Goal: Transaction & Acquisition: Purchase product/service

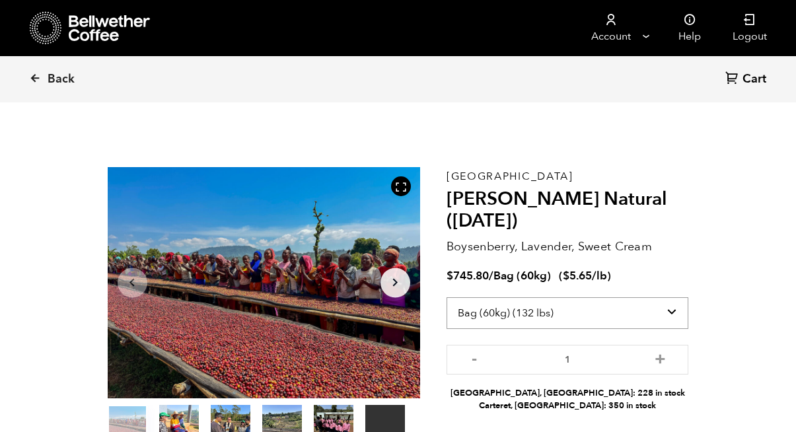
select select "box"
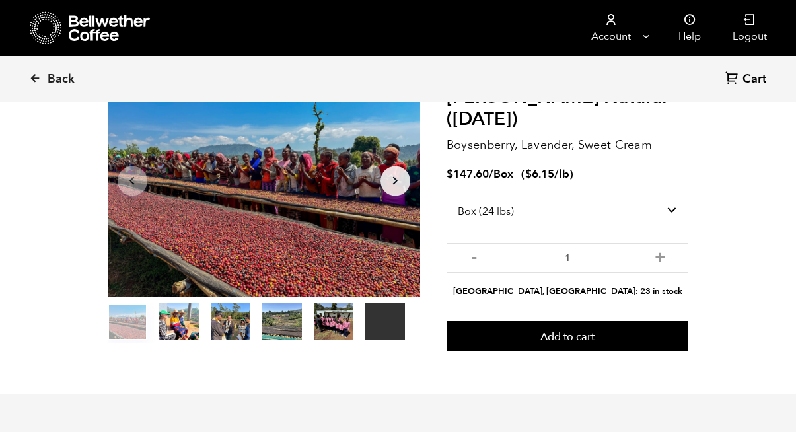
scroll to position [186, 0]
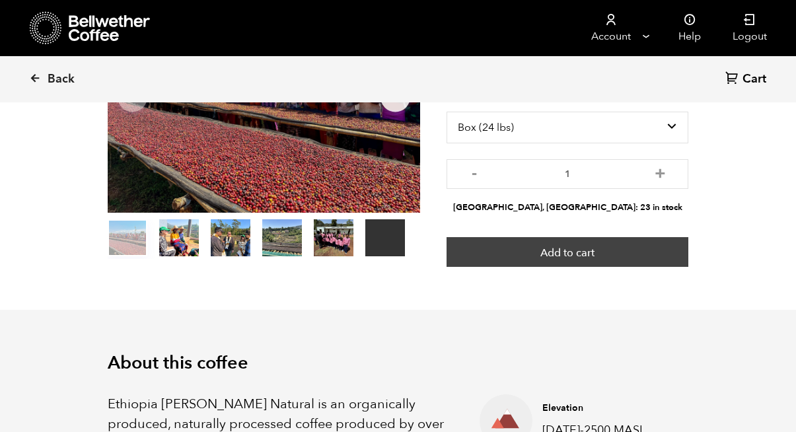
click at [619, 254] on button "Add to cart" at bounding box center [568, 252] width 243 height 30
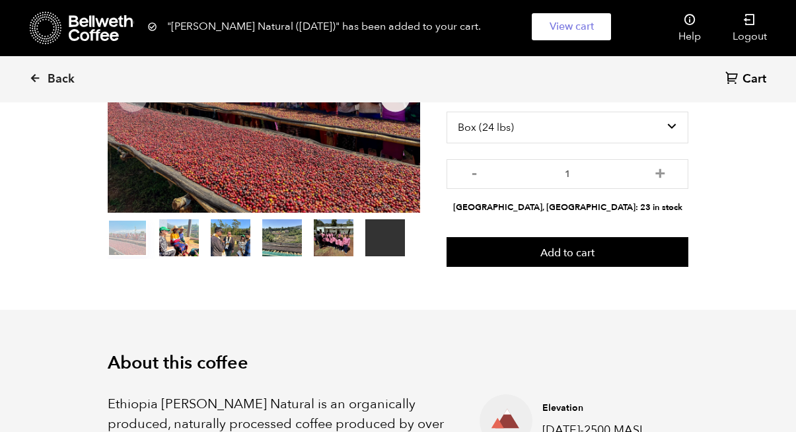
click at [667, 80] on div "Back Cart (0)" at bounding box center [398, 79] width 796 height 46
click at [578, 23] on link "View cart" at bounding box center [571, 26] width 79 height 27
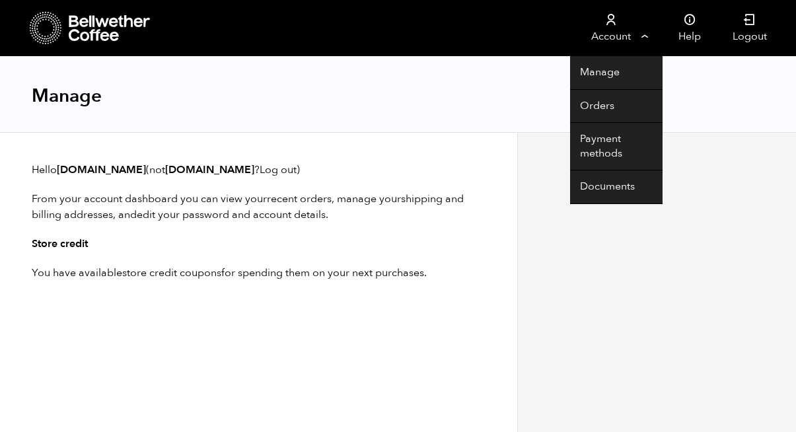
click at [615, 32] on link "Account" at bounding box center [610, 28] width 81 height 56
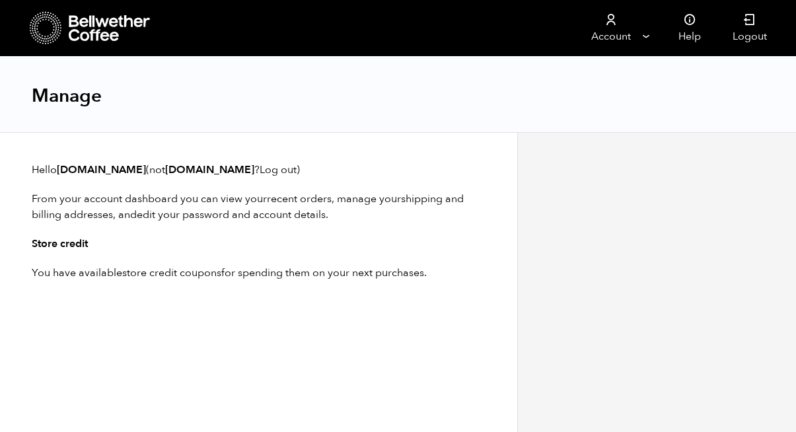
click at [748, 309] on div at bounding box center [657, 282] width 279 height 300
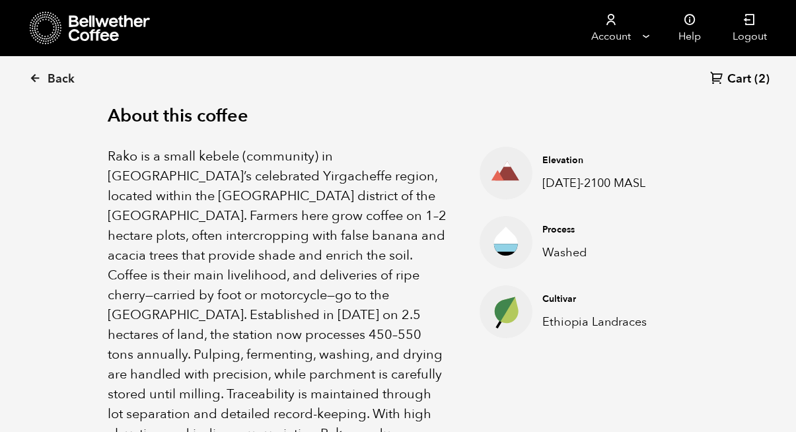
scroll to position [465, 0]
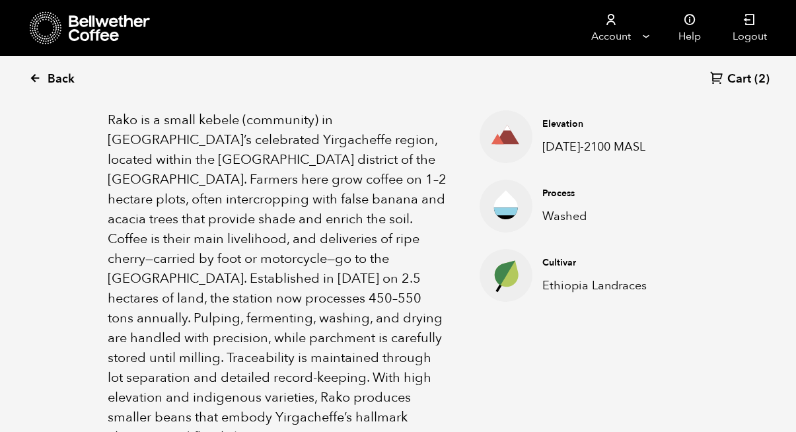
click at [63, 75] on span "Back" at bounding box center [61, 79] width 27 height 16
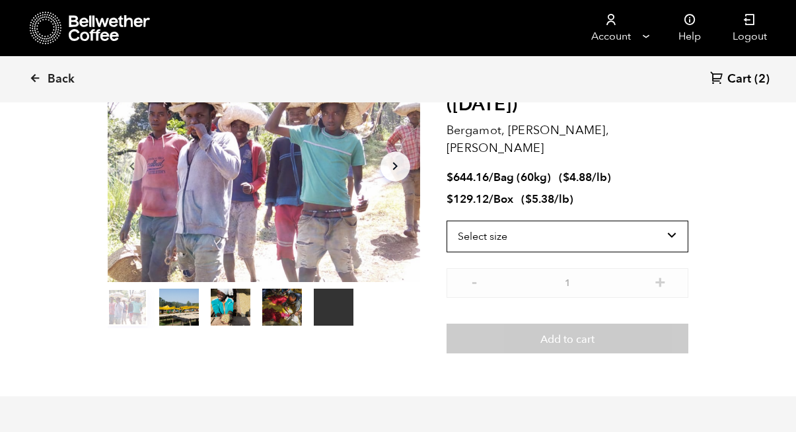
scroll to position [121, 0]
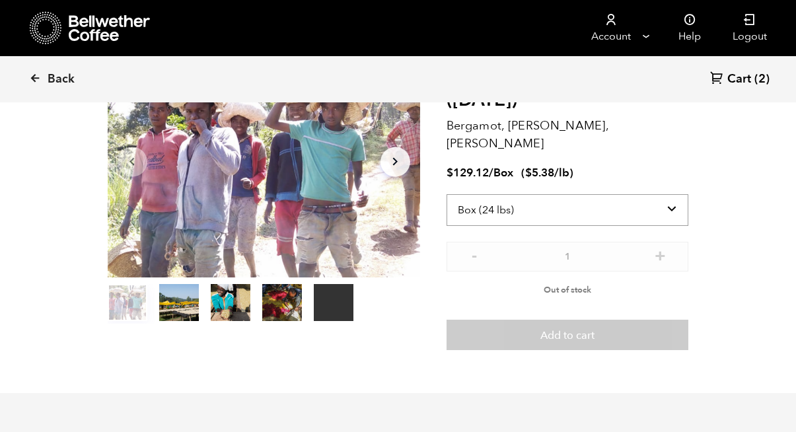
select select "bag-3"
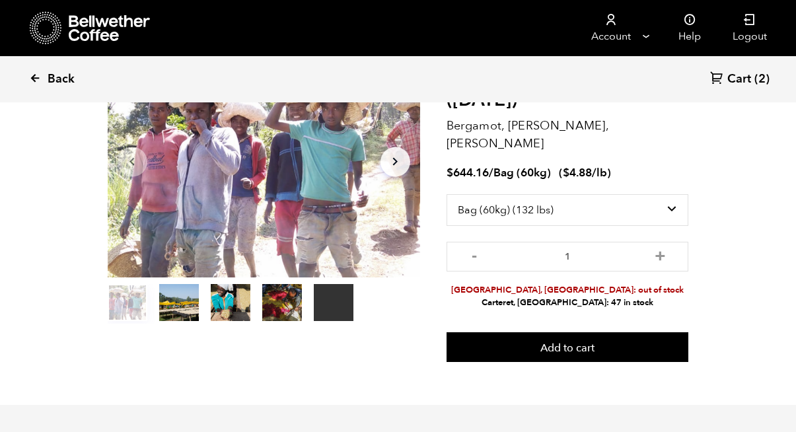
click at [49, 79] on span "Back" at bounding box center [61, 79] width 27 height 16
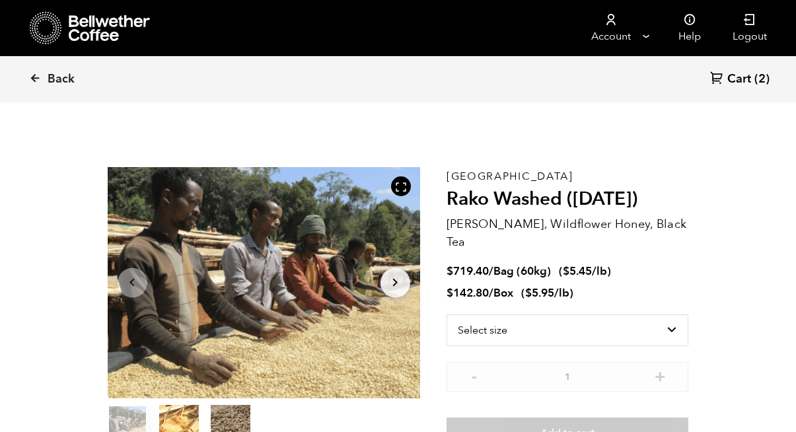
scroll to position [575, 566]
click at [44, 74] on link "Back" at bounding box center [70, 79] width 82 height 45
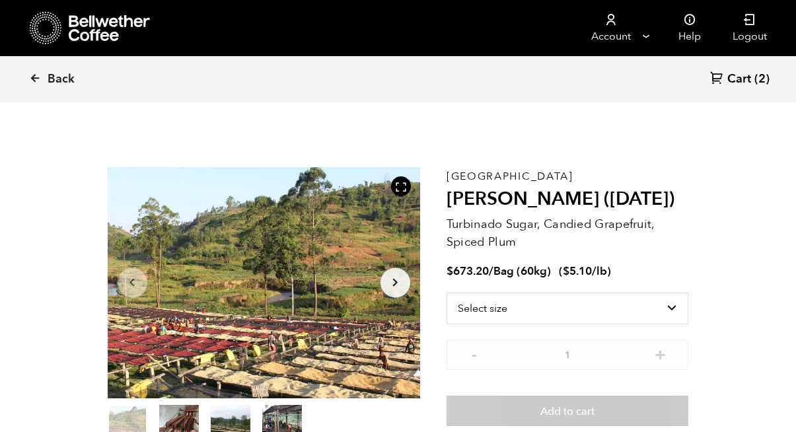
scroll to position [575, 566]
click at [38, 77] on icon at bounding box center [35, 78] width 12 height 12
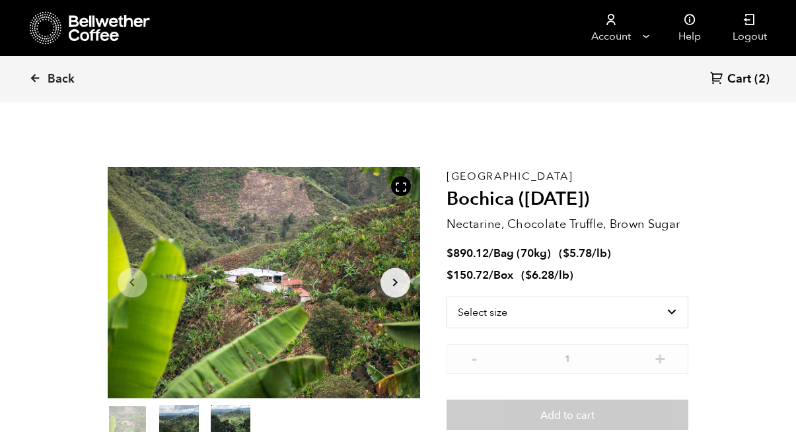
scroll to position [575, 566]
select select "box"
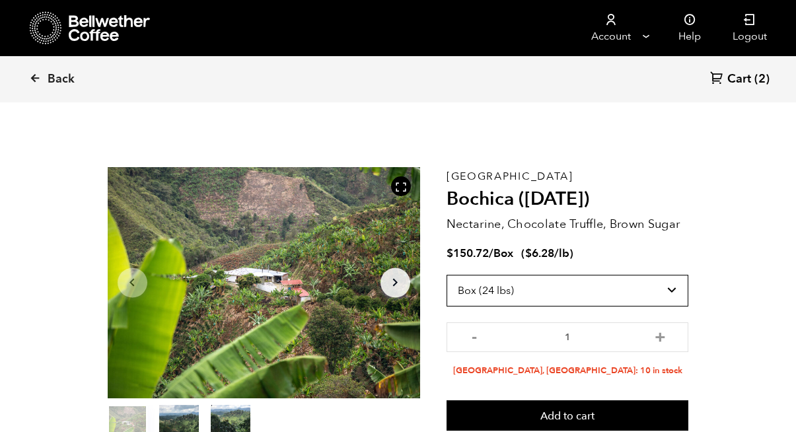
scroll to position [0, 0]
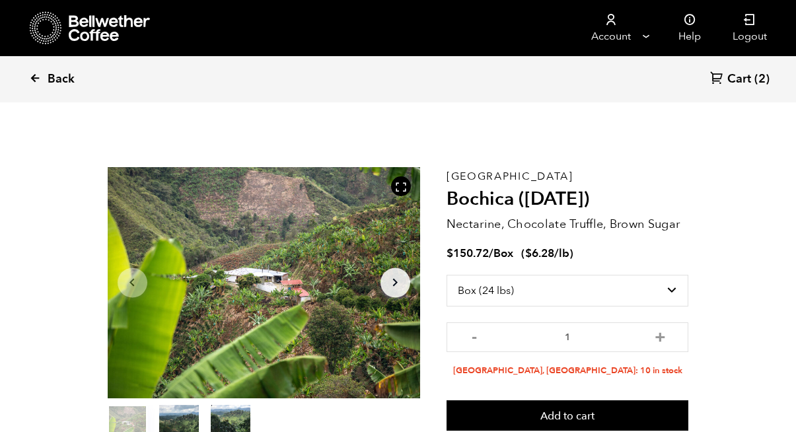
click at [61, 83] on span "Back" at bounding box center [61, 79] width 27 height 16
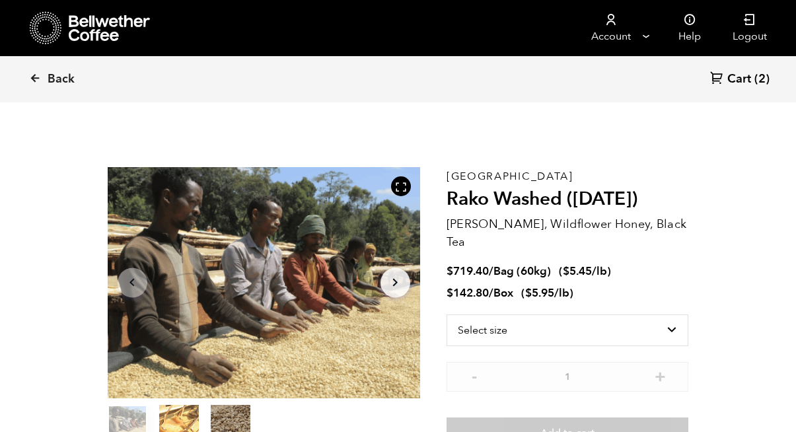
scroll to position [575, 566]
click at [52, 81] on span "Back" at bounding box center [61, 79] width 27 height 16
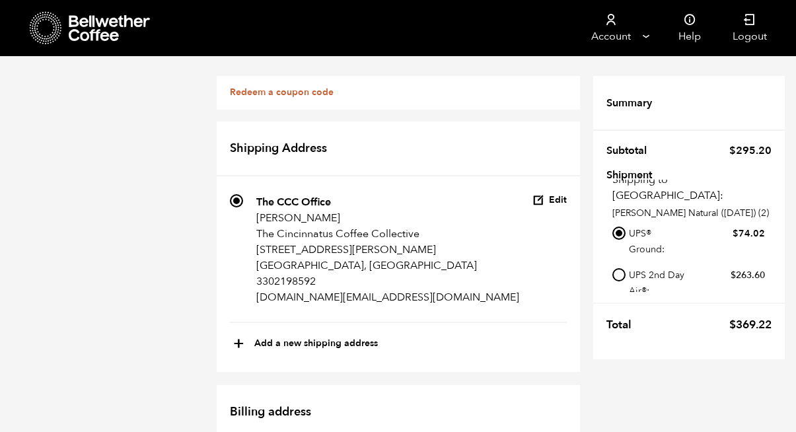
scroll to position [631, 0]
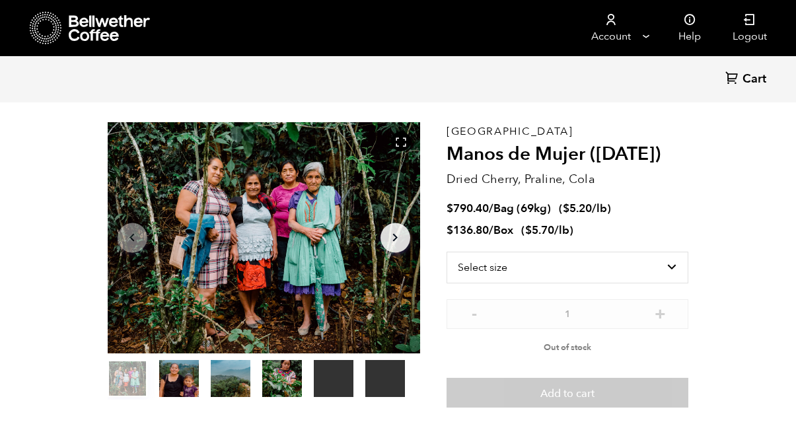
scroll to position [48, 0]
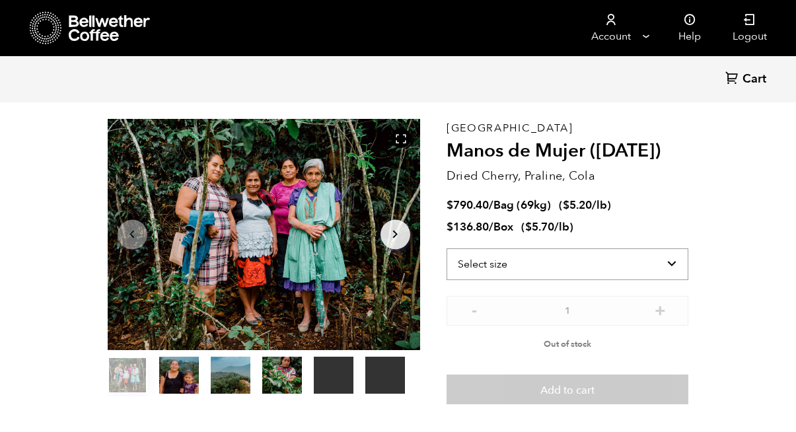
select select "bag-2"
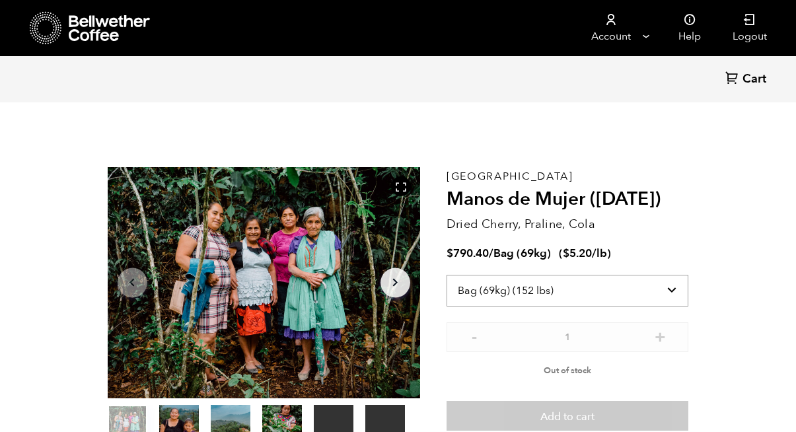
scroll to position [575, 566]
click at [108, 26] on icon at bounding box center [110, 28] width 83 height 26
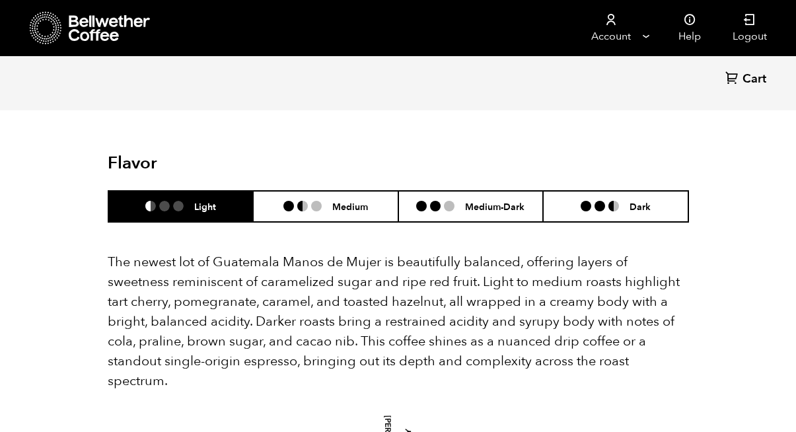
scroll to position [1805, 0]
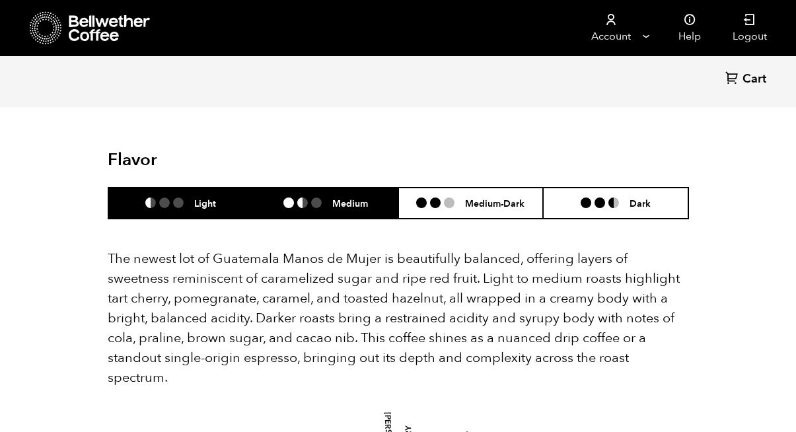
click at [313, 198] on div "Medium" at bounding box center [326, 203] width 85 height 11
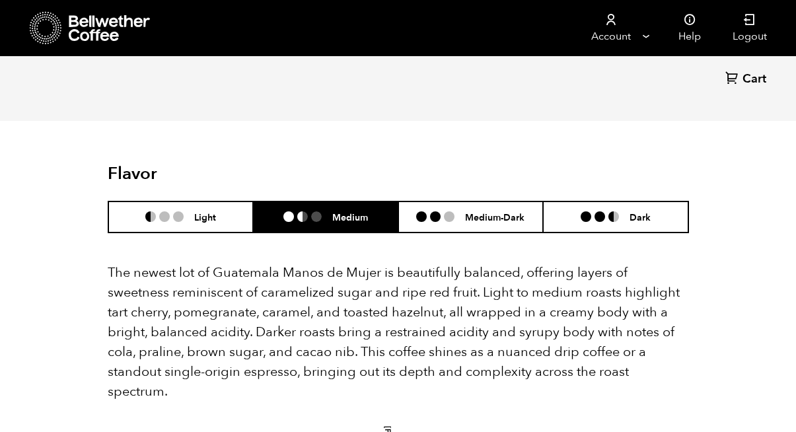
scroll to position [1742, 0]
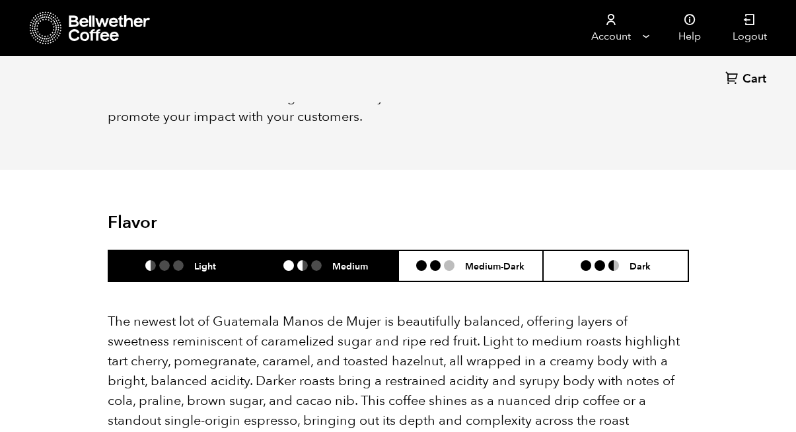
click at [224, 251] on li "Light" at bounding box center [180, 266] width 145 height 31
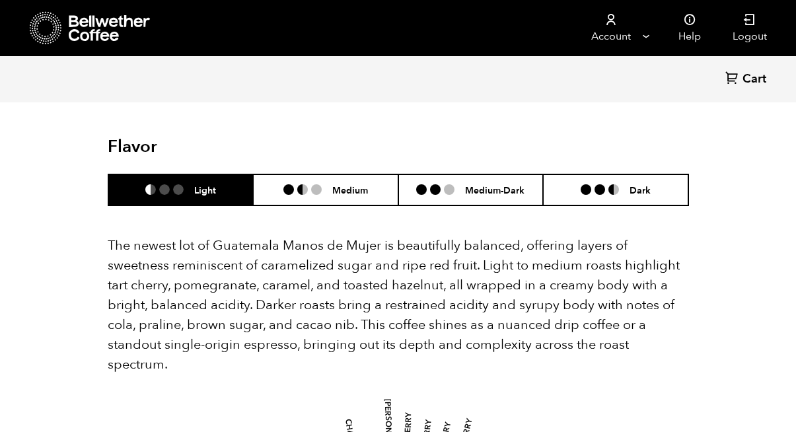
scroll to position [1809, 0]
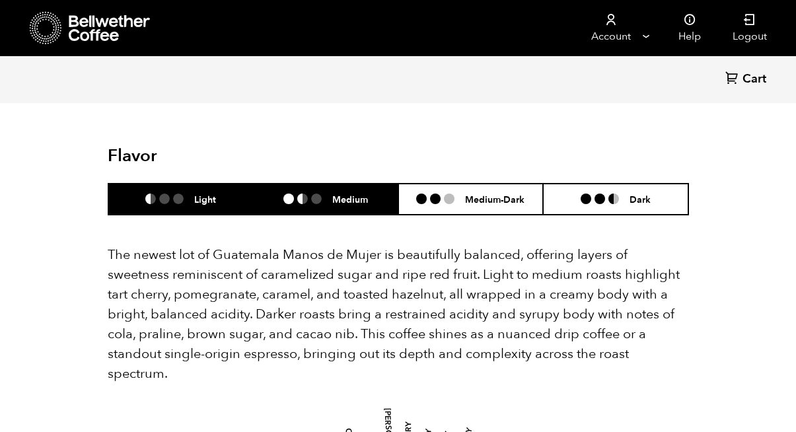
click at [332, 194] on h6 "Medium" at bounding box center [350, 199] width 36 height 11
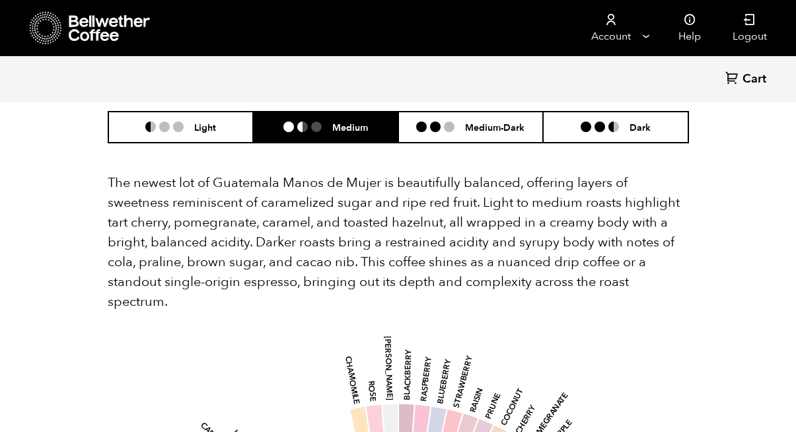
scroll to position [1865, 0]
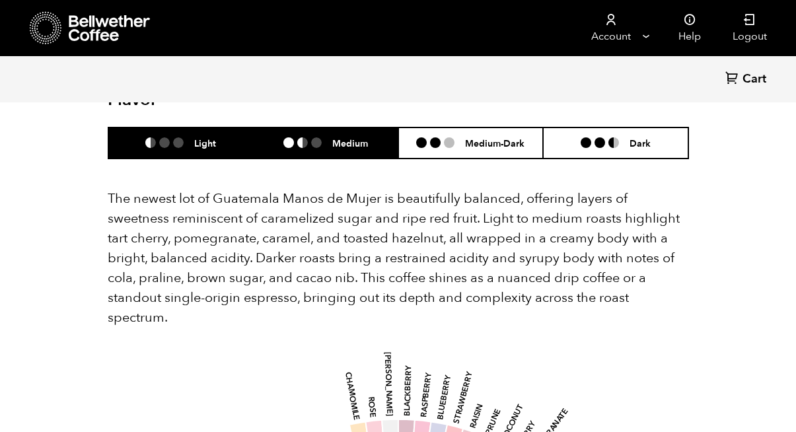
click at [218, 128] on li "Light" at bounding box center [180, 143] width 145 height 31
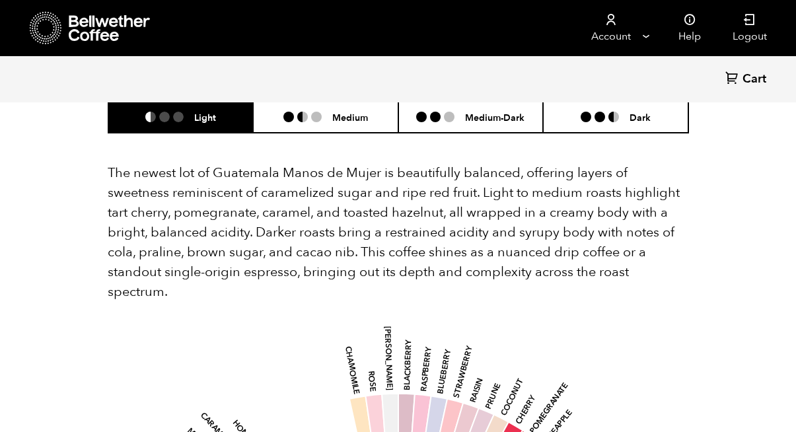
scroll to position [1871, 0]
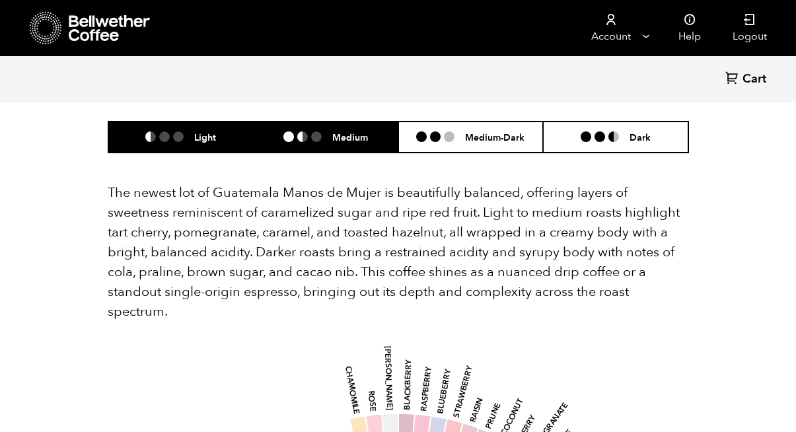
click at [317, 132] on li at bounding box center [316, 137] width 11 height 11
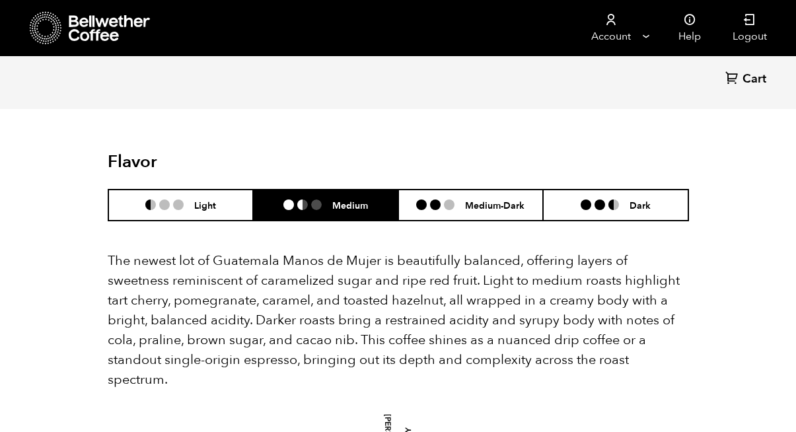
scroll to position [1744, 0]
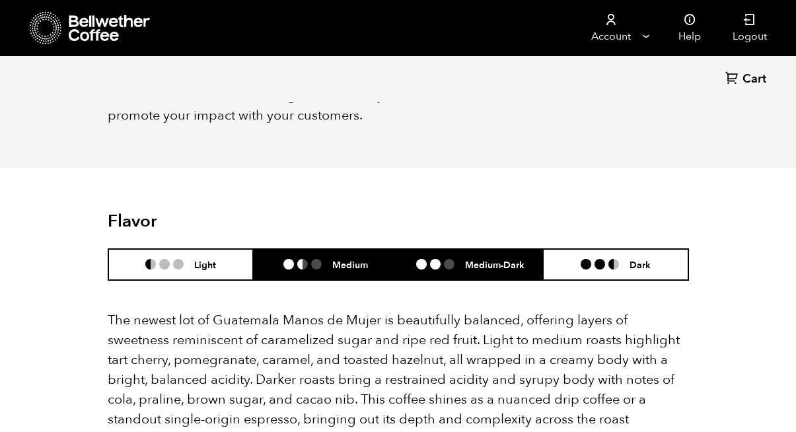
click at [467, 259] on h6 "Medium-Dark" at bounding box center [494, 264] width 59 height 11
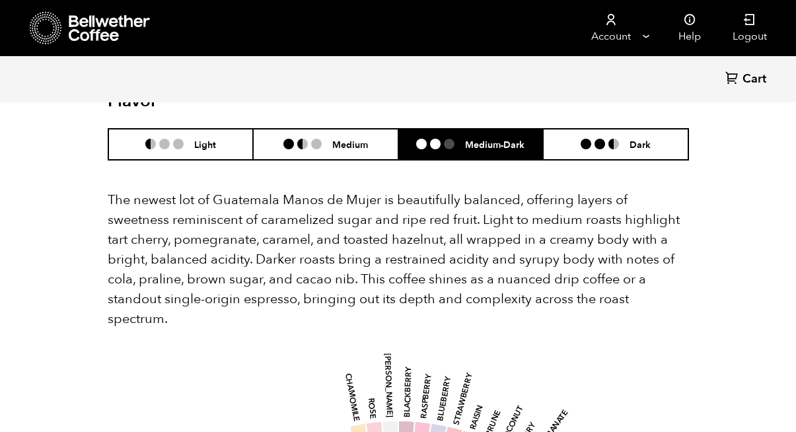
scroll to position [1836, 0]
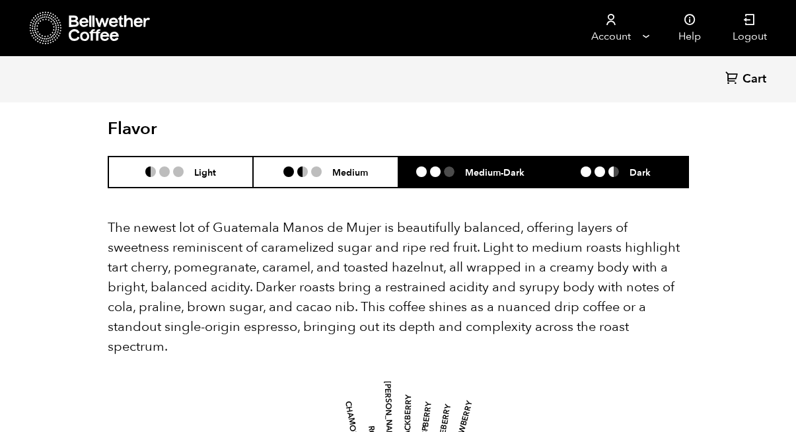
click at [583, 161] on li "Dark" at bounding box center [615, 172] width 145 height 31
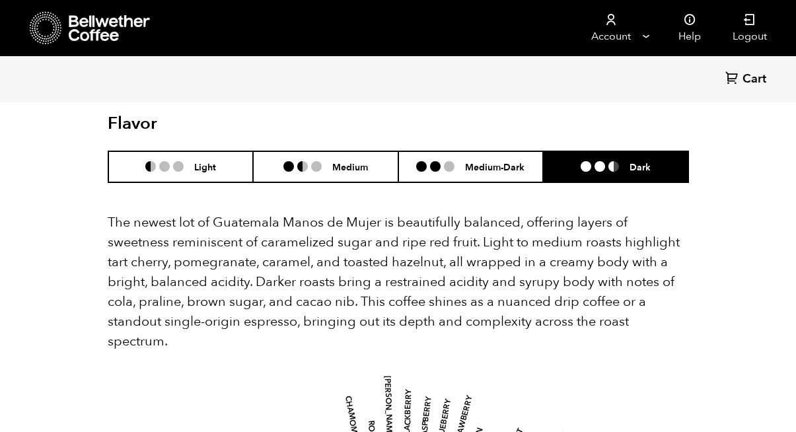
scroll to position [1806, 0]
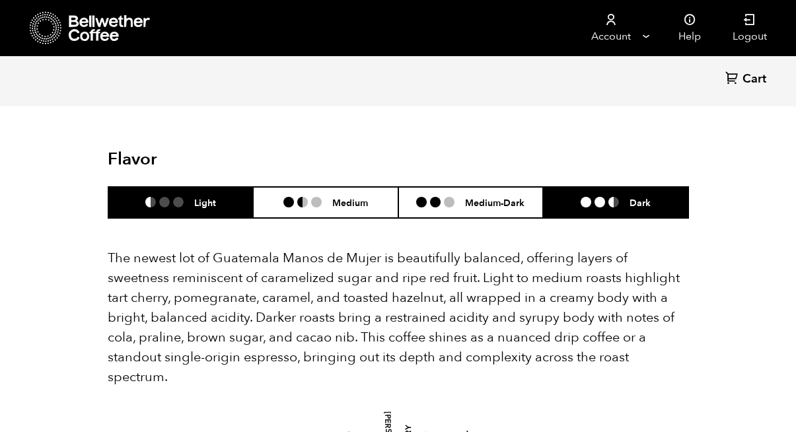
click at [188, 188] on li "Light" at bounding box center [180, 202] width 145 height 31
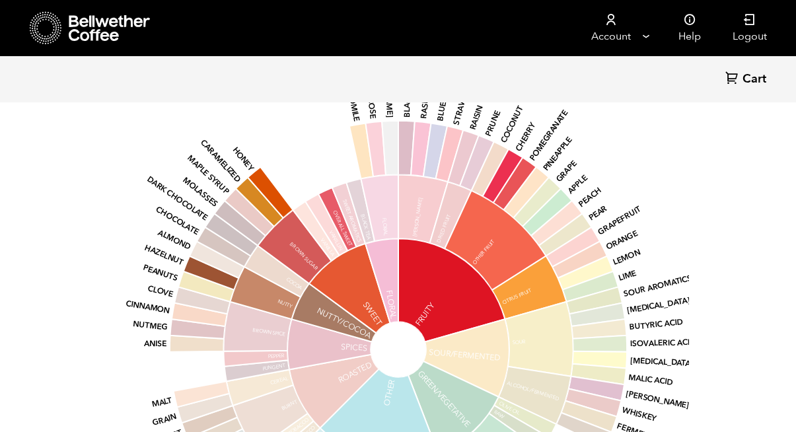
scroll to position [2166, 0]
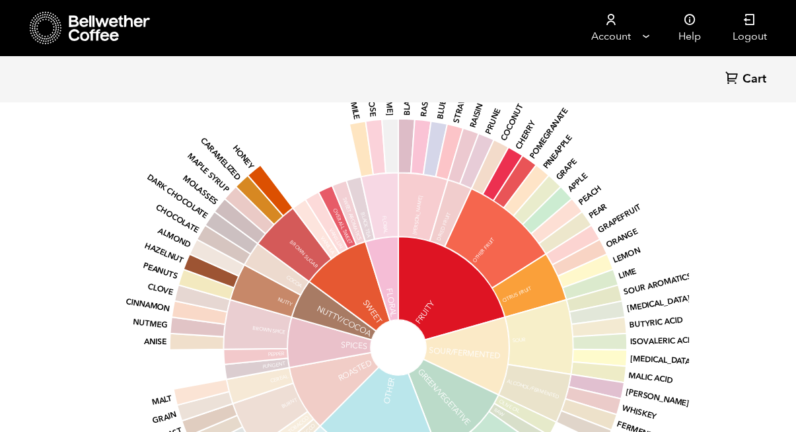
click at [388, 254] on icon at bounding box center [382, 279] width 33 height 85
click at [459, 274] on icon at bounding box center [452, 288] width 106 height 103
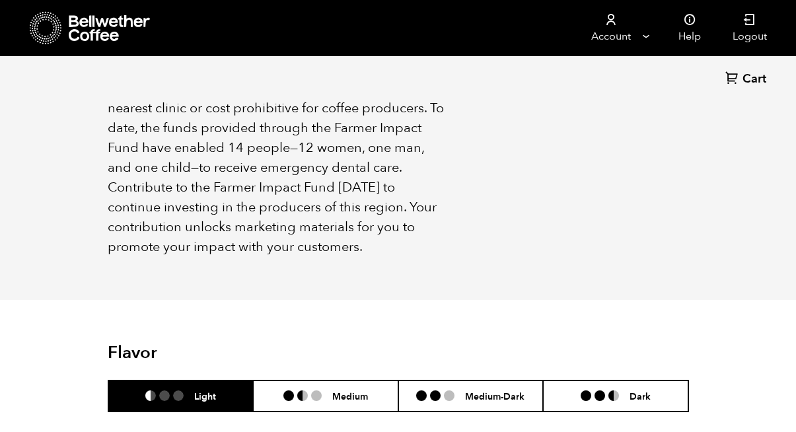
scroll to position [1681, 0]
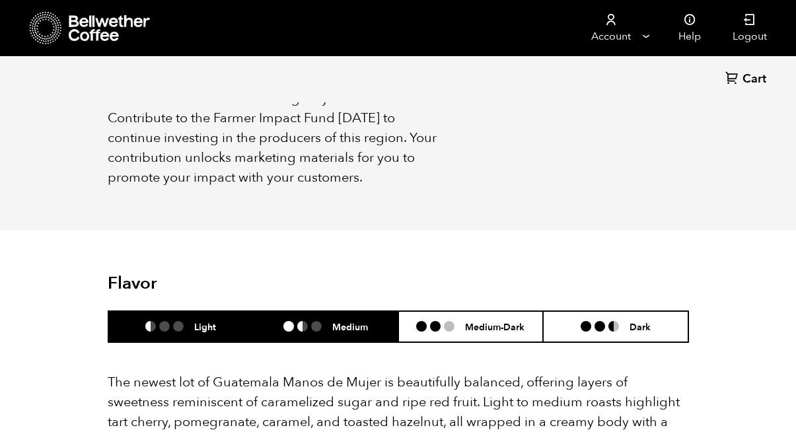
click at [335, 321] on h6 "Medium" at bounding box center [350, 326] width 36 height 11
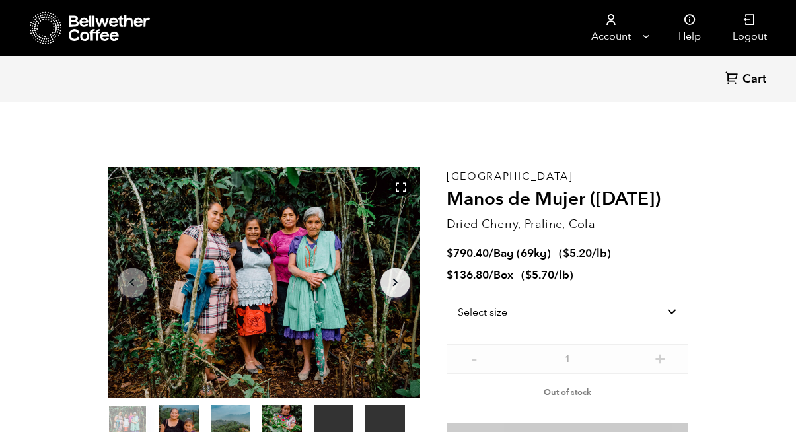
scroll to position [0, 0]
click at [91, 17] on icon at bounding box center [110, 28] width 83 height 26
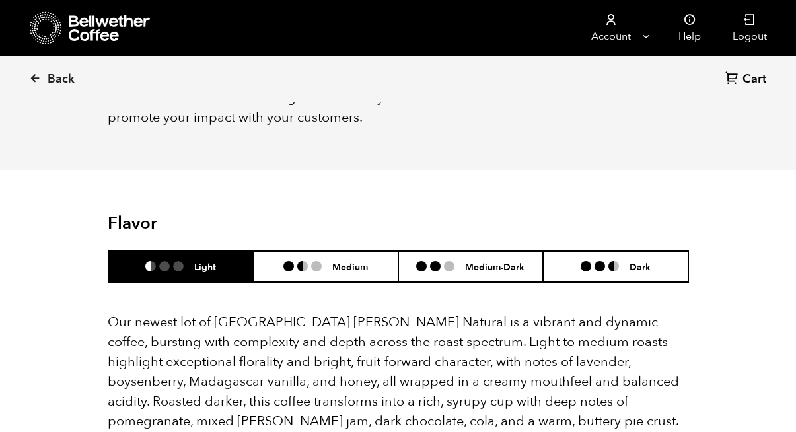
scroll to position [1079, 0]
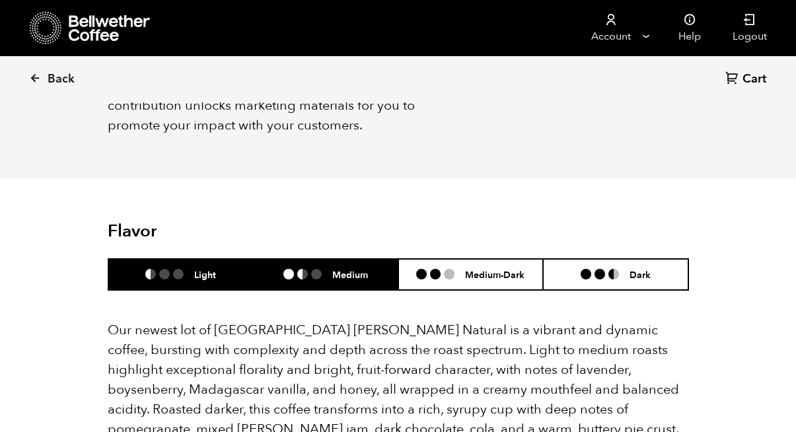
click at [356, 269] on h6 "Medium" at bounding box center [350, 274] width 36 height 11
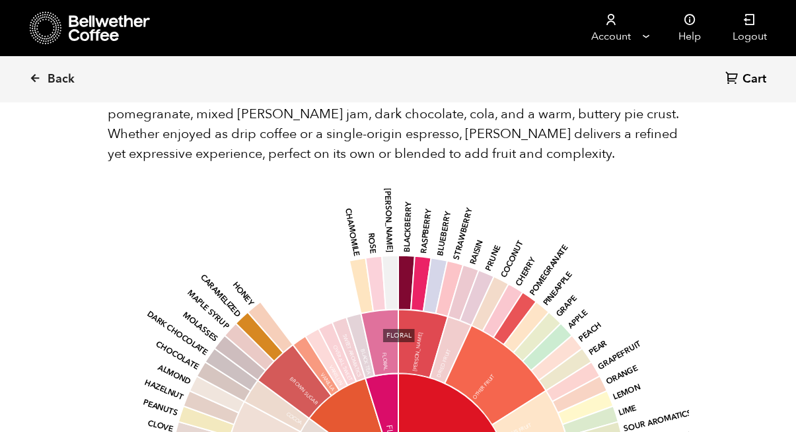
scroll to position [1403, 0]
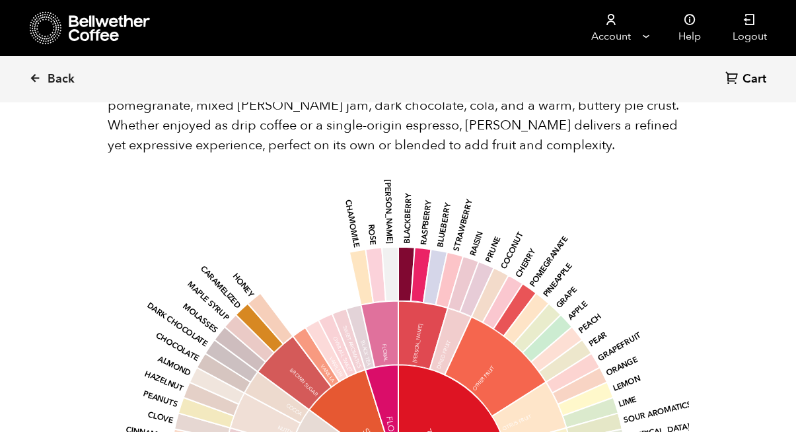
click at [637, 401] on icon at bounding box center [643, 415] width 50 height 29
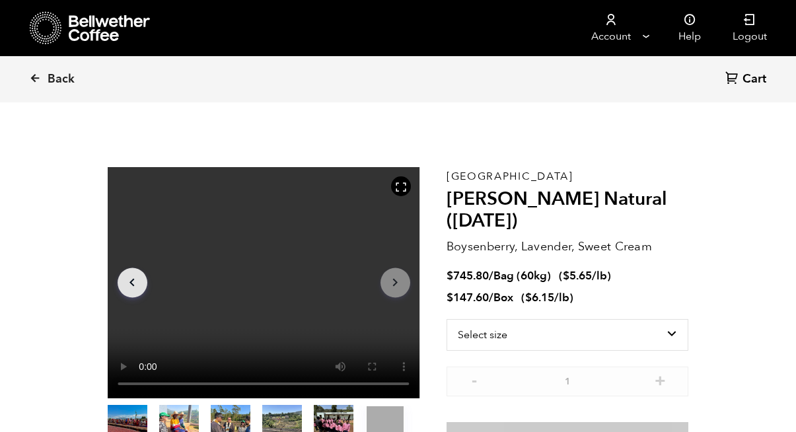
scroll to position [0, 0]
click at [55, 71] on span "Back" at bounding box center [61, 79] width 27 height 16
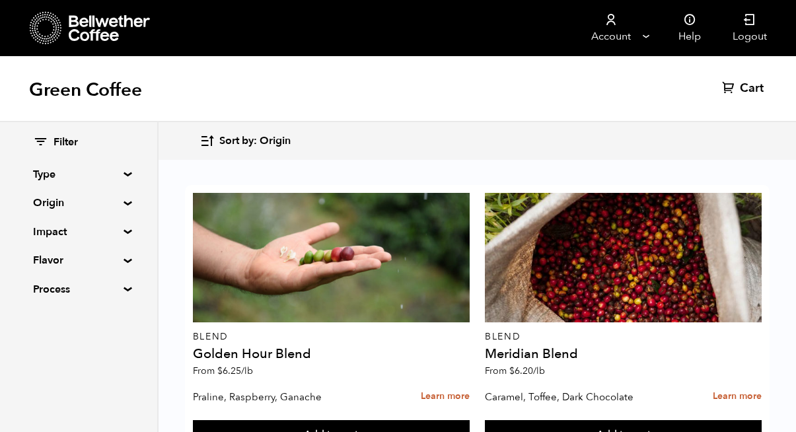
click at [115, 198] on summary "Origin" at bounding box center [78, 203] width 91 height 16
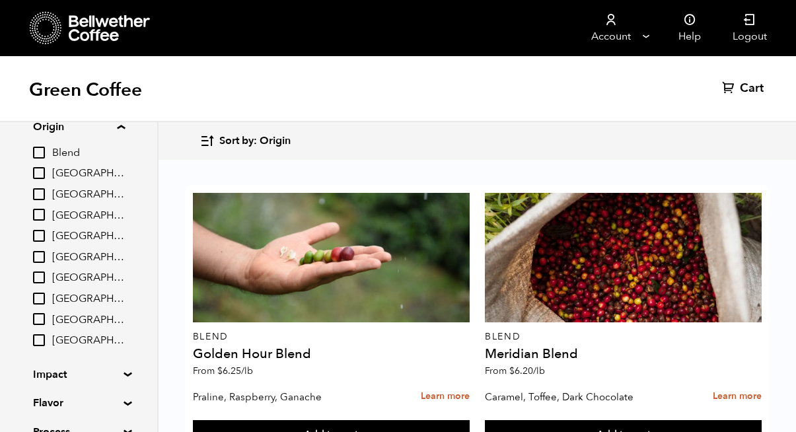
scroll to position [82, 0]
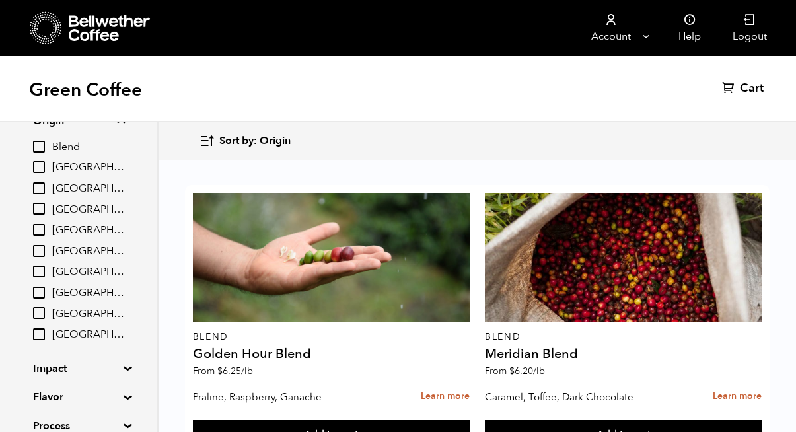
click at [79, 270] on span "[GEOGRAPHIC_DATA]" at bounding box center [88, 272] width 73 height 15
click at [0, 0] on input "[GEOGRAPHIC_DATA]" at bounding box center [0, 0] width 0 height 0
checkbox input "true"
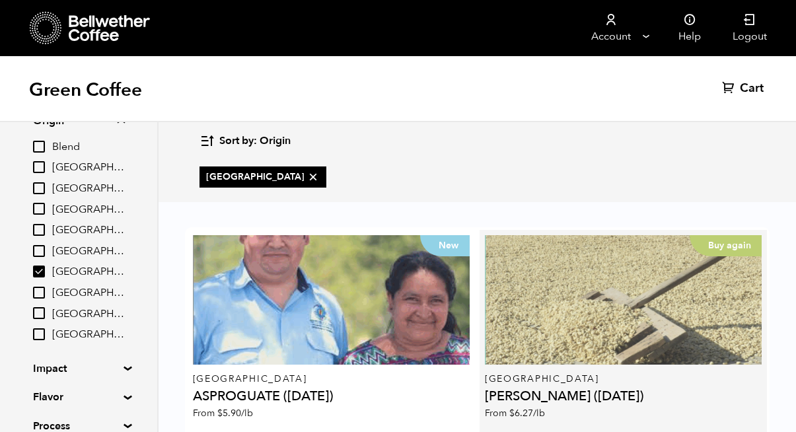
scroll to position [33, 0]
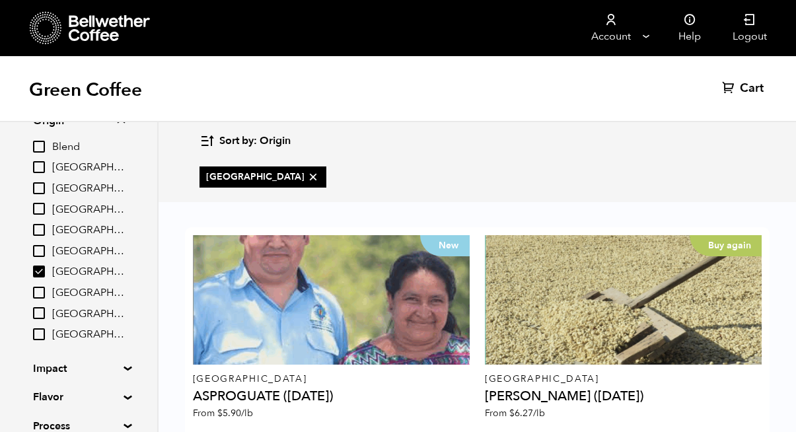
click at [56, 287] on span "Peru" at bounding box center [88, 293] width 73 height 15
click at [0, 0] on input "Peru" at bounding box center [0, 0] width 0 height 0
checkbox input "true"
click at [42, 270] on input "[GEOGRAPHIC_DATA]" at bounding box center [39, 272] width 12 height 12
checkbox input "false"
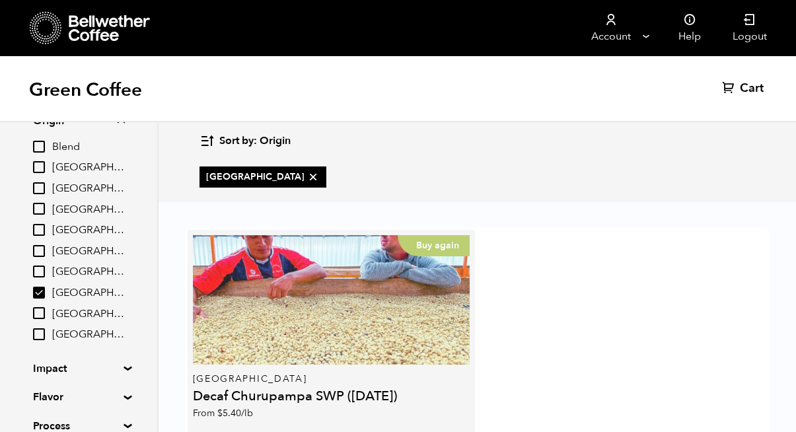
click at [260, 285] on div "Buy again" at bounding box center [331, 300] width 277 height 130
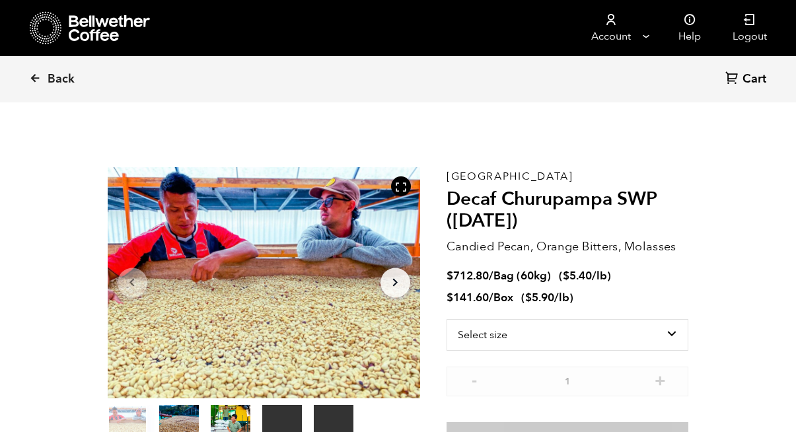
scroll to position [575, 566]
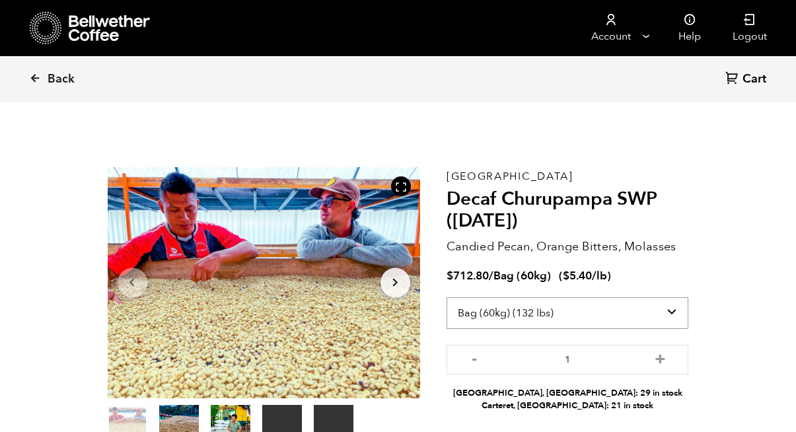
select select "box"
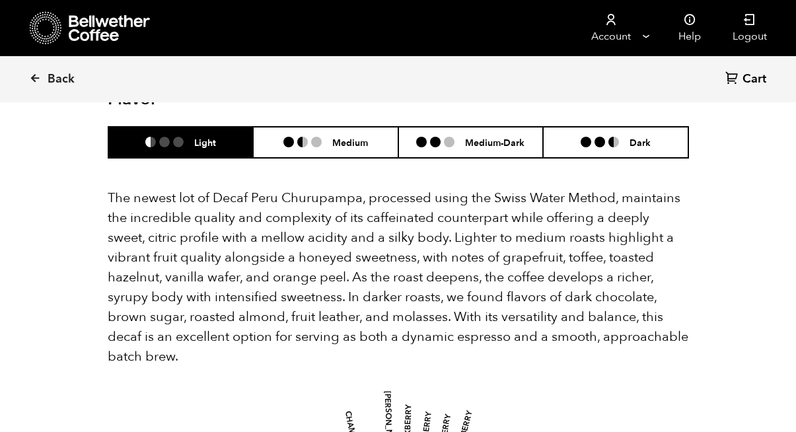
scroll to position [1385, 0]
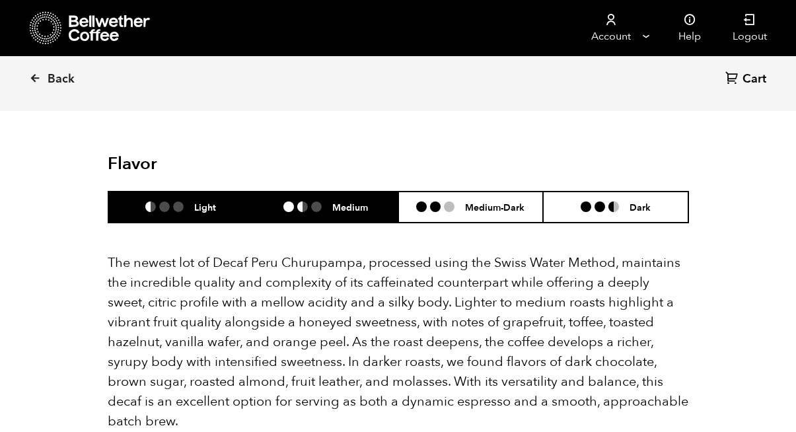
click at [366, 208] on h6 "Medium" at bounding box center [350, 207] width 36 height 11
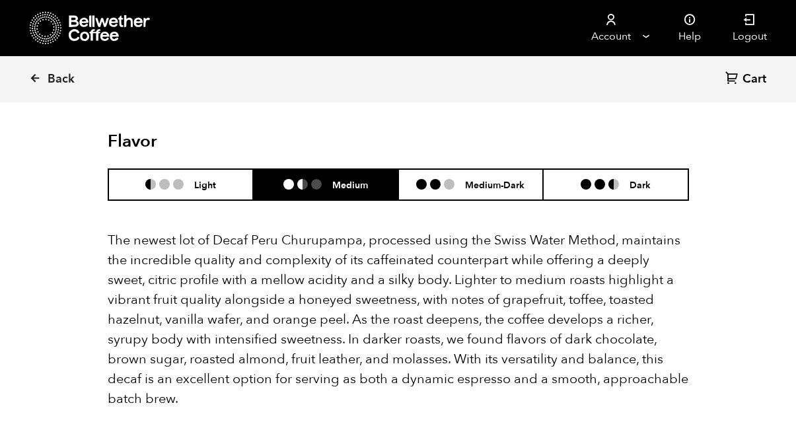
scroll to position [1410, 0]
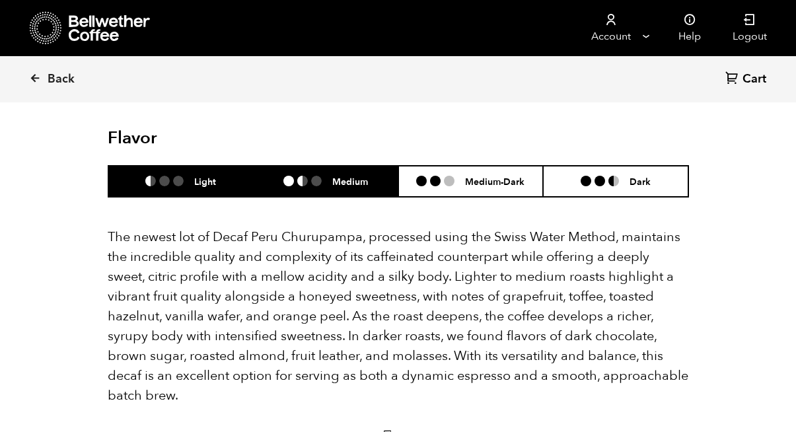
click at [196, 182] on h6 "Light" at bounding box center [205, 181] width 22 height 11
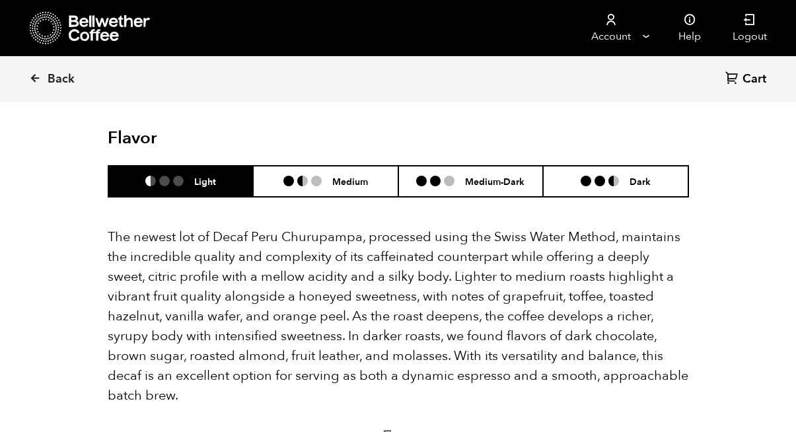
scroll to position [575, 566]
click at [66, 76] on span "Back" at bounding box center [61, 79] width 27 height 16
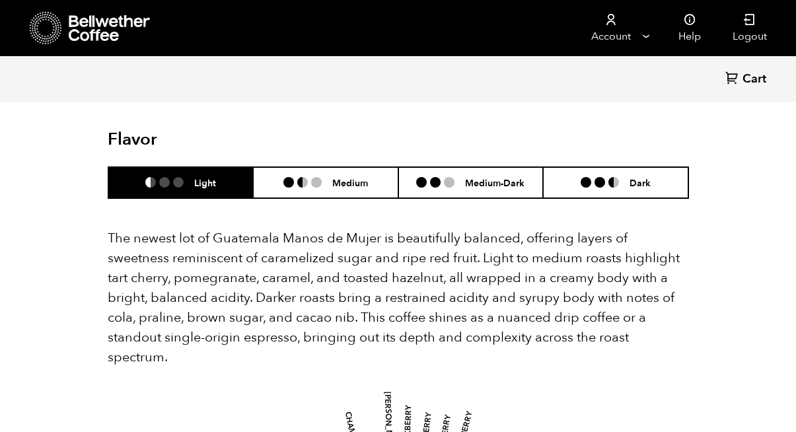
scroll to position [1869, 0]
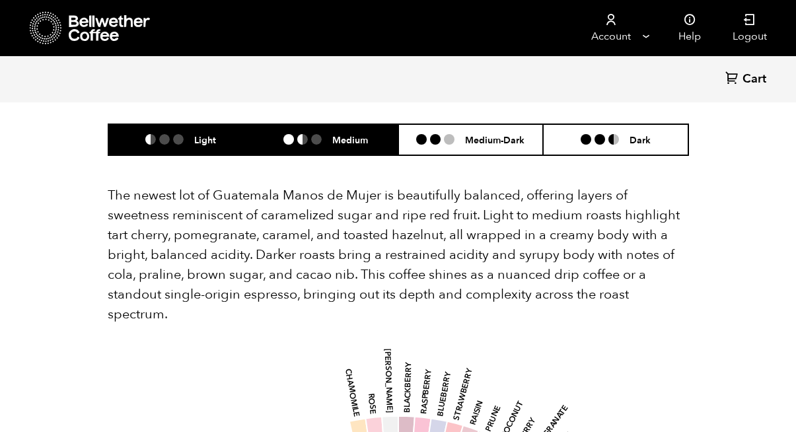
click at [350, 126] on li "Medium" at bounding box center [325, 139] width 145 height 31
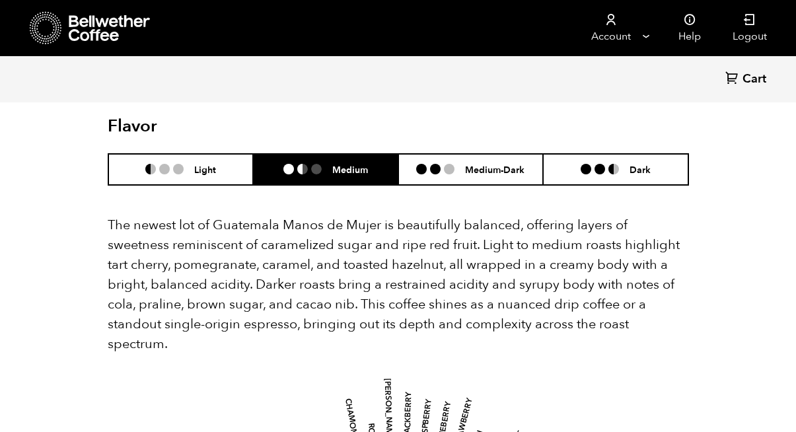
scroll to position [1835, 0]
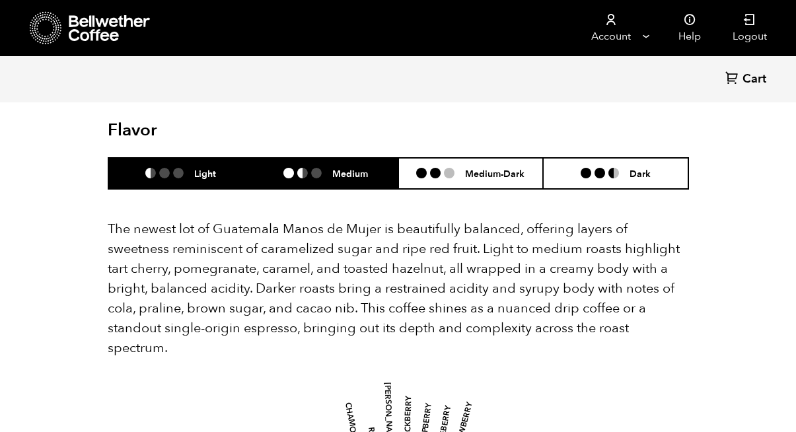
click at [206, 168] on h6 "Light" at bounding box center [205, 173] width 22 height 11
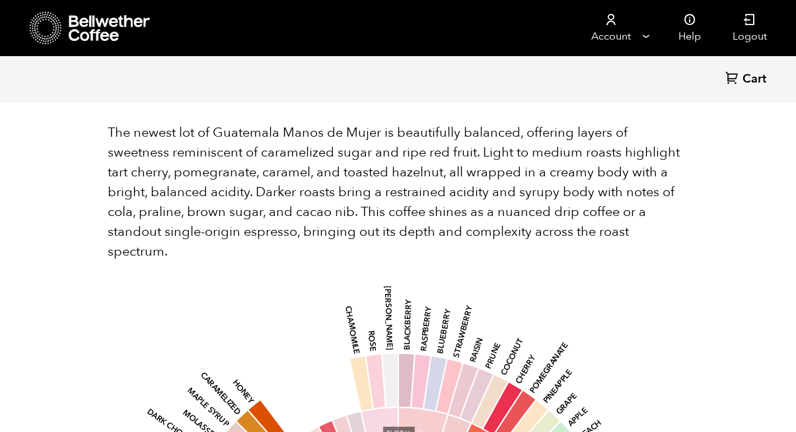
scroll to position [1873, 0]
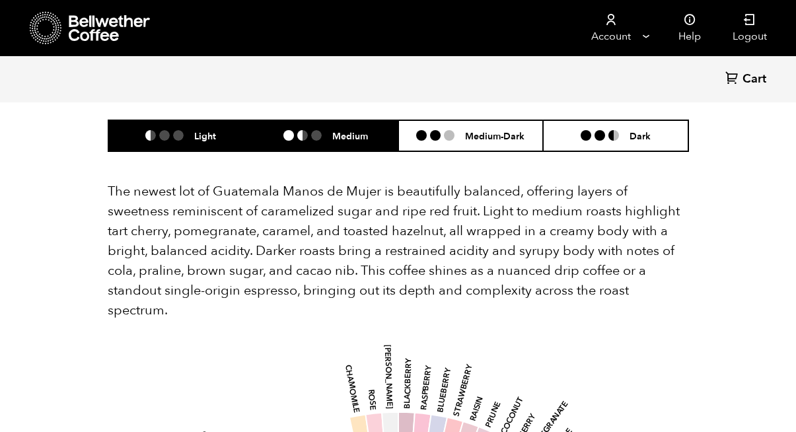
click at [340, 130] on h6 "Medium" at bounding box center [350, 135] width 36 height 11
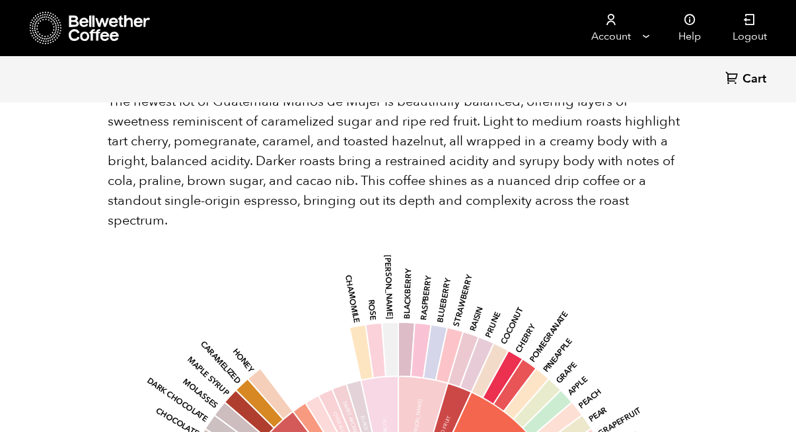
scroll to position [2061, 0]
